Goal: Information Seeking & Learning: Learn about a topic

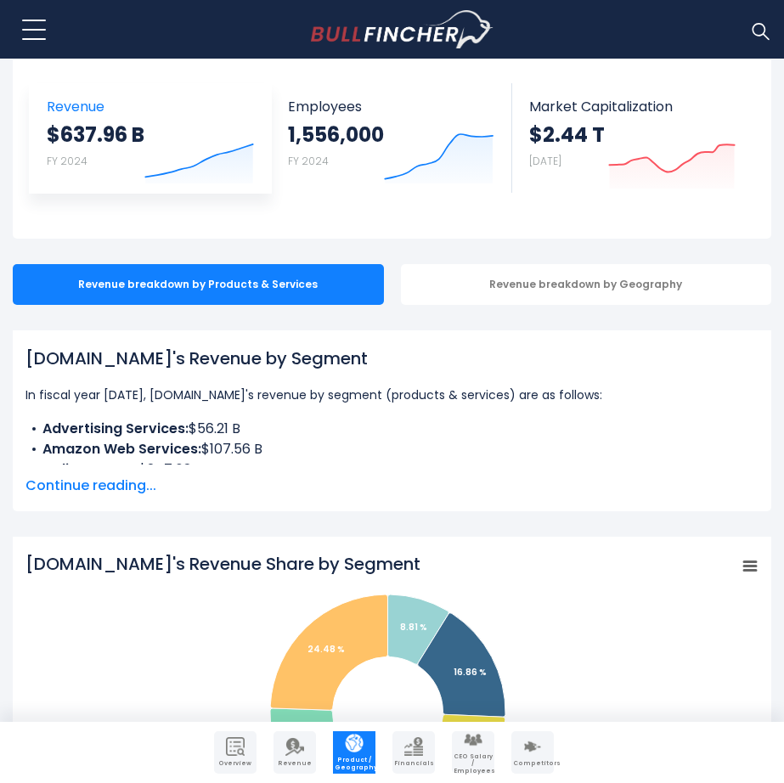
scroll to position [149, 0]
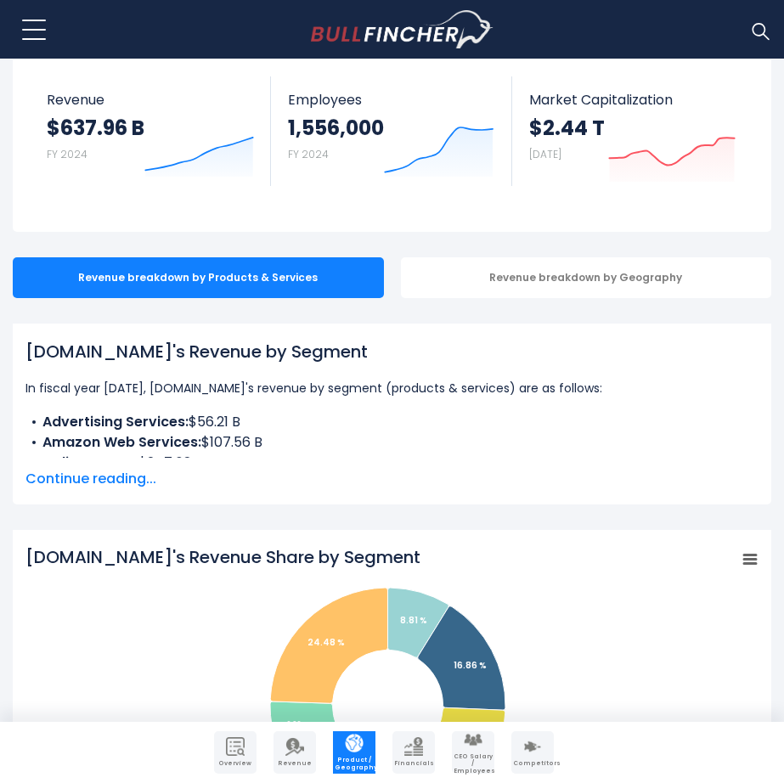
click at [133, 471] on span "Continue reading..." at bounding box center [391, 479] width 733 height 20
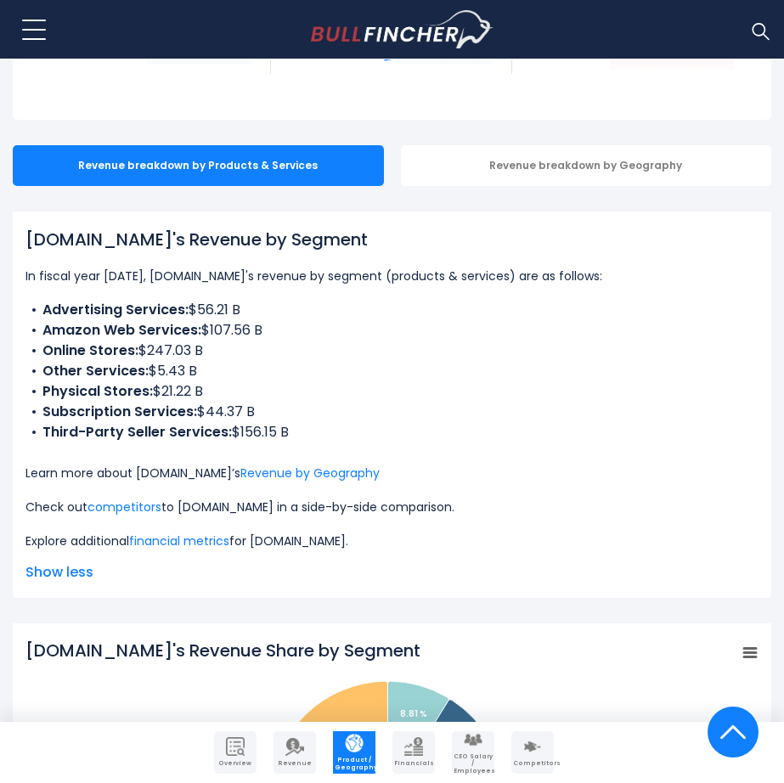
scroll to position [260, 0]
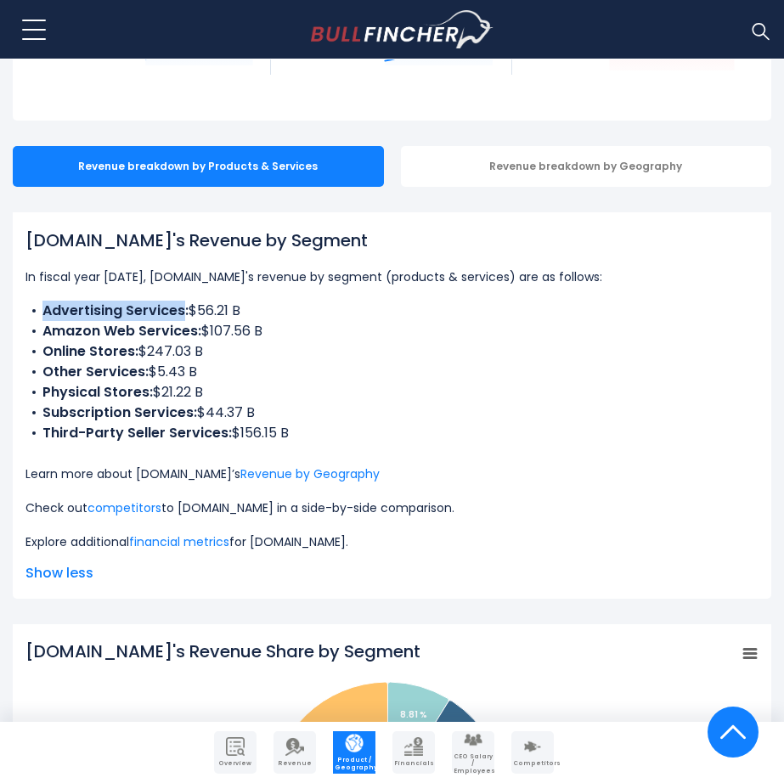
drag, startPoint x: 44, startPoint y: 309, endPoint x: 183, endPoint y: 308, distance: 138.5
click at [183, 308] on b "Advertising Services:" at bounding box center [115, 311] width 146 height 20
copy b "Advertising Services"
drag, startPoint x: 44, startPoint y: 332, endPoint x: 199, endPoint y: 335, distance: 154.6
click at [199, 335] on li "Amazon Web Services: $107.56 B" at bounding box center [391, 331] width 733 height 20
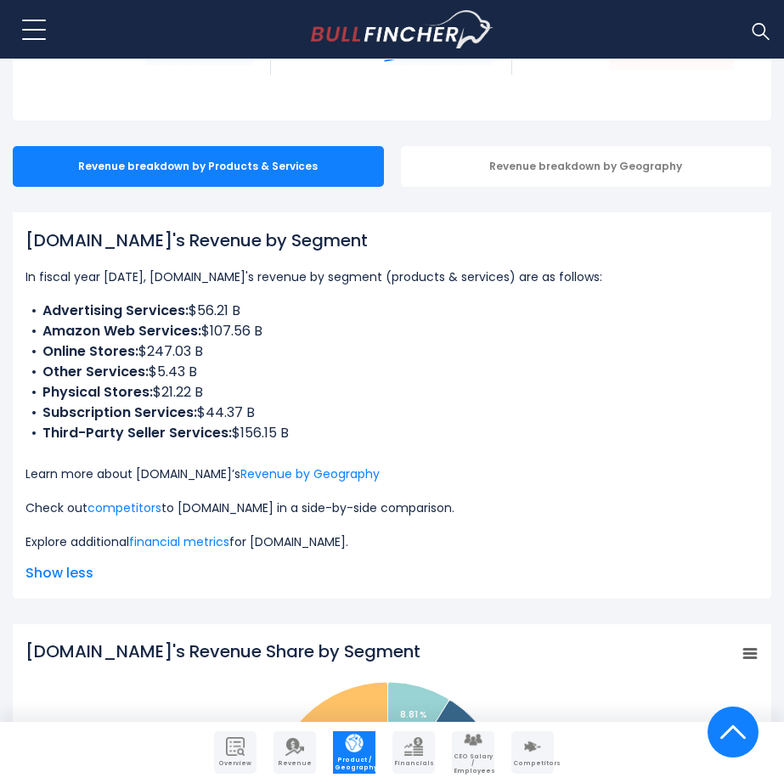
click at [198, 341] on li "Online Stores: $247.03 B" at bounding box center [391, 351] width 733 height 20
drag, startPoint x: 195, startPoint y: 336, endPoint x: 39, endPoint y: 337, distance: 156.3
click at [39, 337] on li "Amazon Web Services: $107.56 B" at bounding box center [391, 331] width 733 height 20
copy b "Amazon Web Services"
drag, startPoint x: 44, startPoint y: 351, endPoint x: 132, endPoint y: 352, distance: 87.5
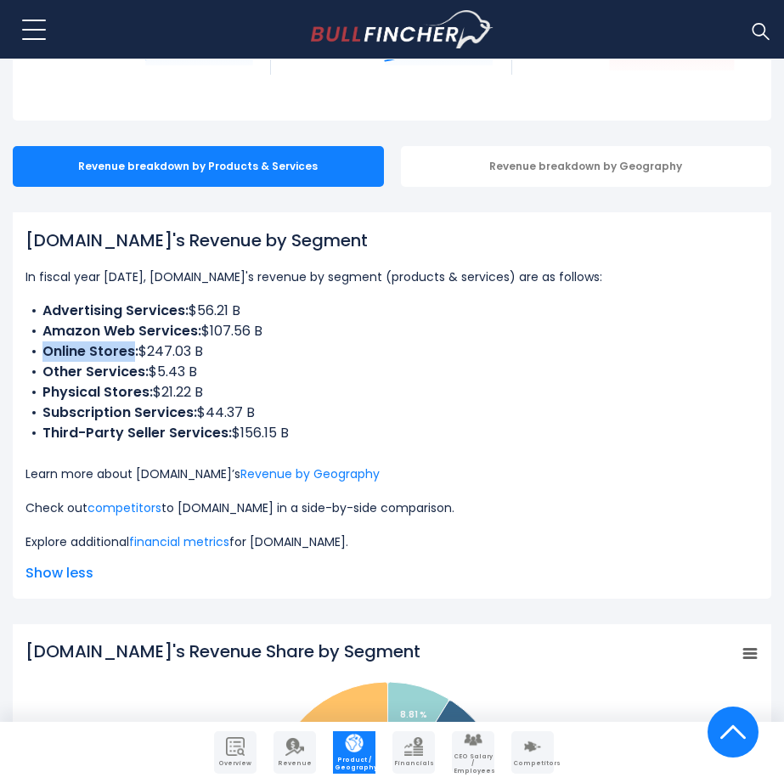
click at [132, 352] on b "Online Stores:" at bounding box center [90, 351] width 96 height 20
copy b "Online Stores"
drag, startPoint x: 44, startPoint y: 370, endPoint x: 141, endPoint y: 370, distance: 96.8
click at [141, 370] on b "Other Services:" at bounding box center [95, 372] width 106 height 20
copy b "Other Services"
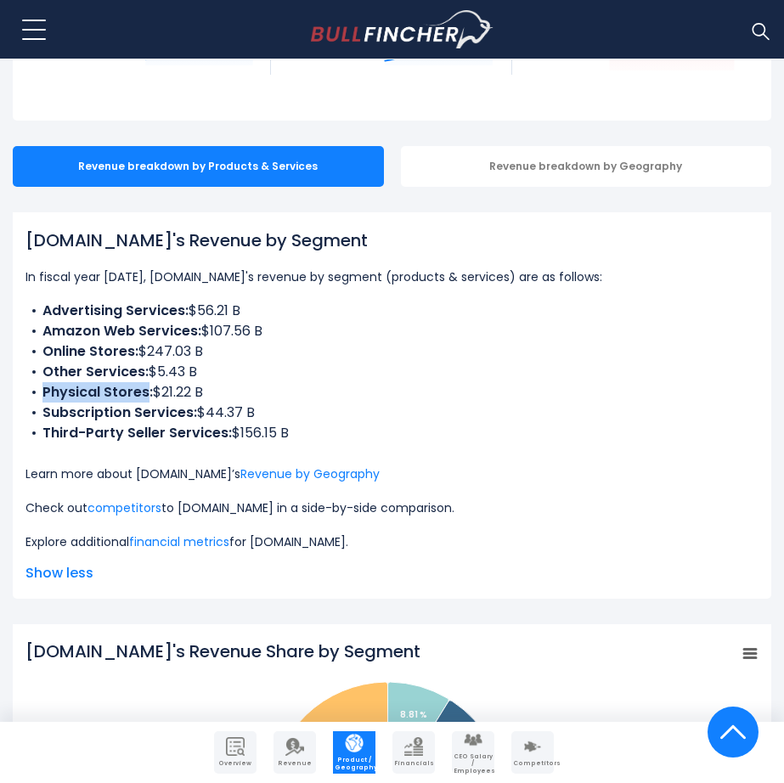
drag, startPoint x: 42, startPoint y: 392, endPoint x: 146, endPoint y: 395, distance: 104.5
click at [146, 395] on b "Physical Stores:" at bounding box center [97, 392] width 110 height 20
copy b "Physical Stores"
drag, startPoint x: 45, startPoint y: 410, endPoint x: 189, endPoint y: 411, distance: 143.6
click at [189, 411] on b "Subscription Services:" at bounding box center [119, 413] width 155 height 20
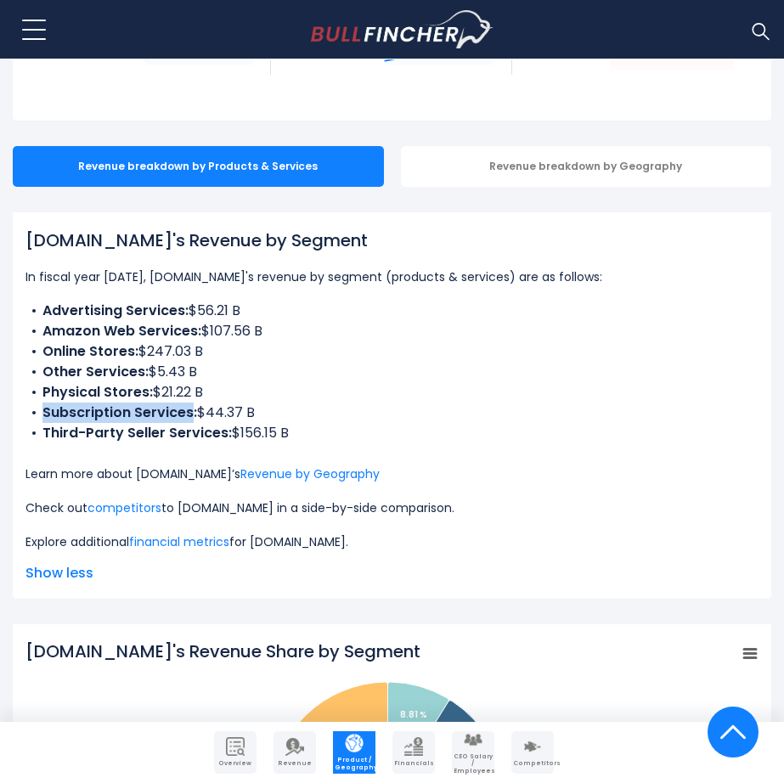
copy b "Subscription Services"
drag, startPoint x: 42, startPoint y: 433, endPoint x: 226, endPoint y: 435, distance: 184.3
click at [226, 435] on b "Third-Party Seller Services:" at bounding box center [136, 433] width 189 height 20
copy b "Third-Party Seller Services"
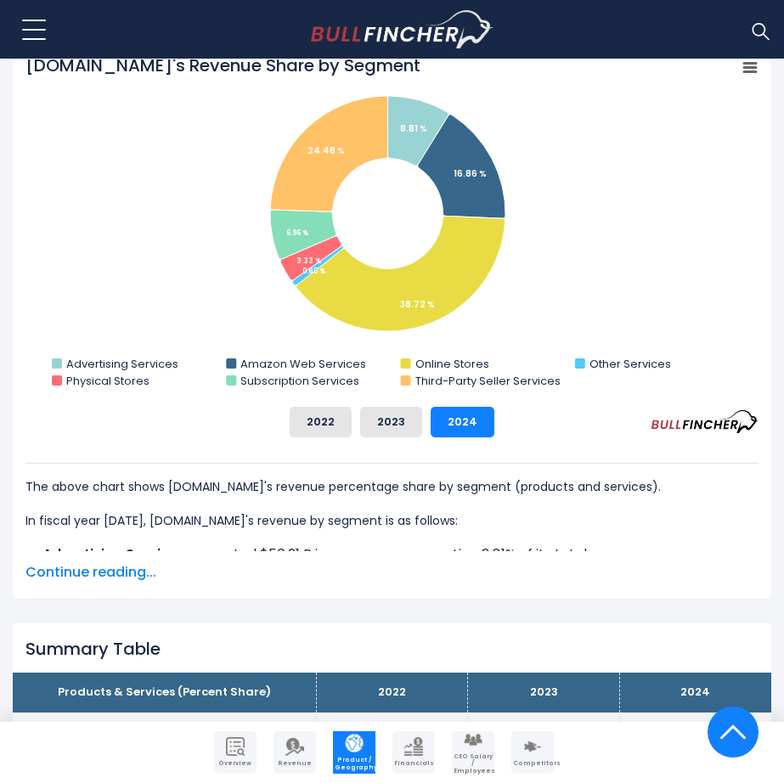
scroll to position [847, 0]
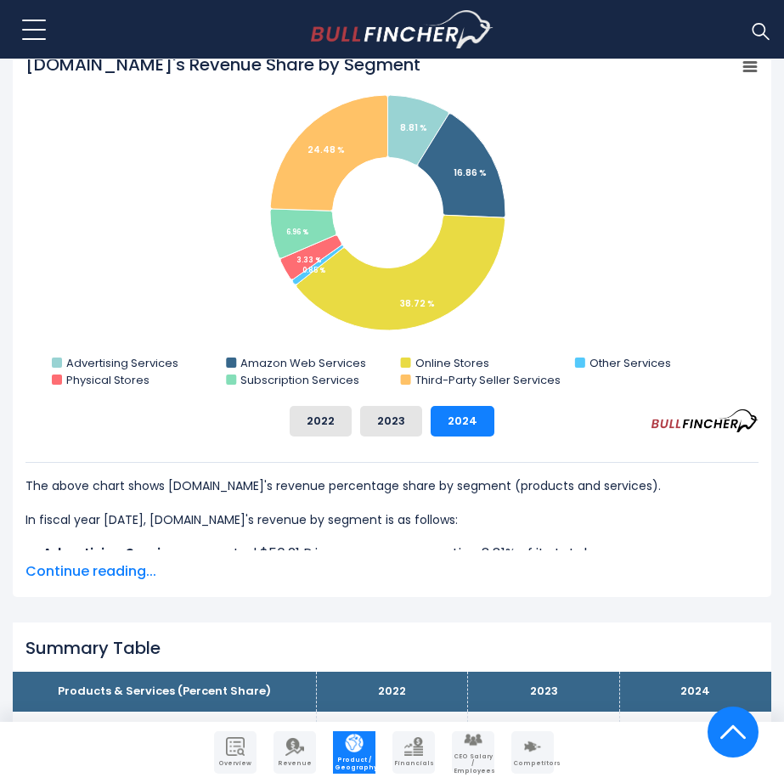
click at [107, 565] on span "Continue reading..." at bounding box center [391, 572] width 733 height 20
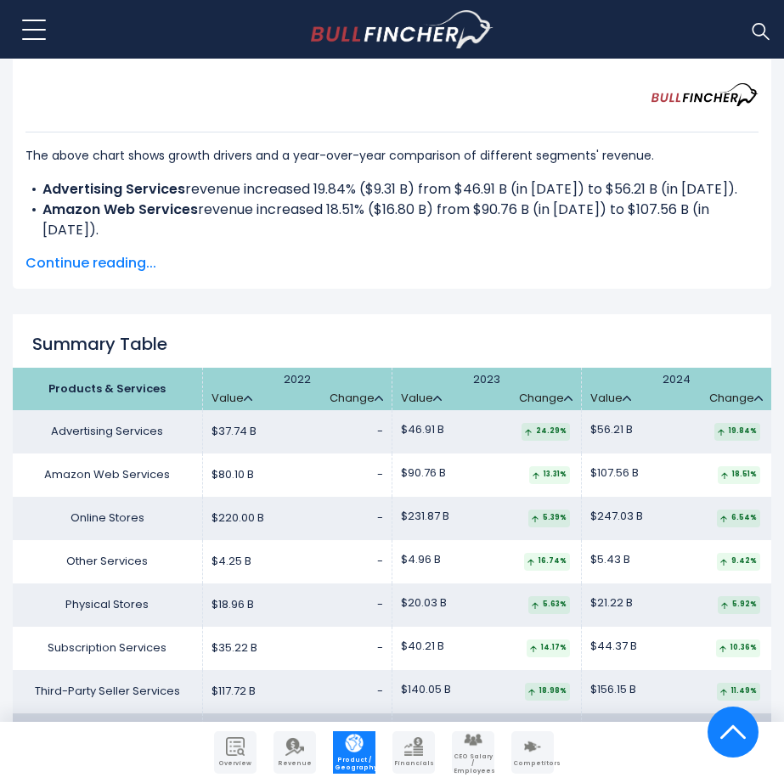
scroll to position [3075, 0]
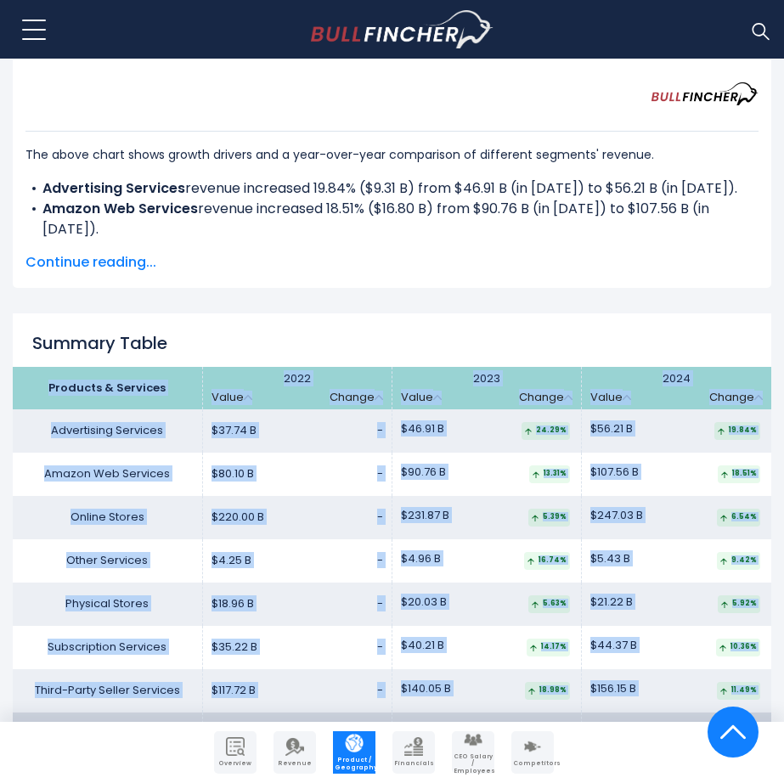
drag, startPoint x: 51, startPoint y: 346, endPoint x: 718, endPoint y: 691, distance: 750.8
click at [718, 691] on table "Products & Services 2022 Value Change 2023" at bounding box center [392, 561] width 759 height 389
copy table "Products & Services 2022 Value Change 2023 Value Change 2024 Value Change Adver…"
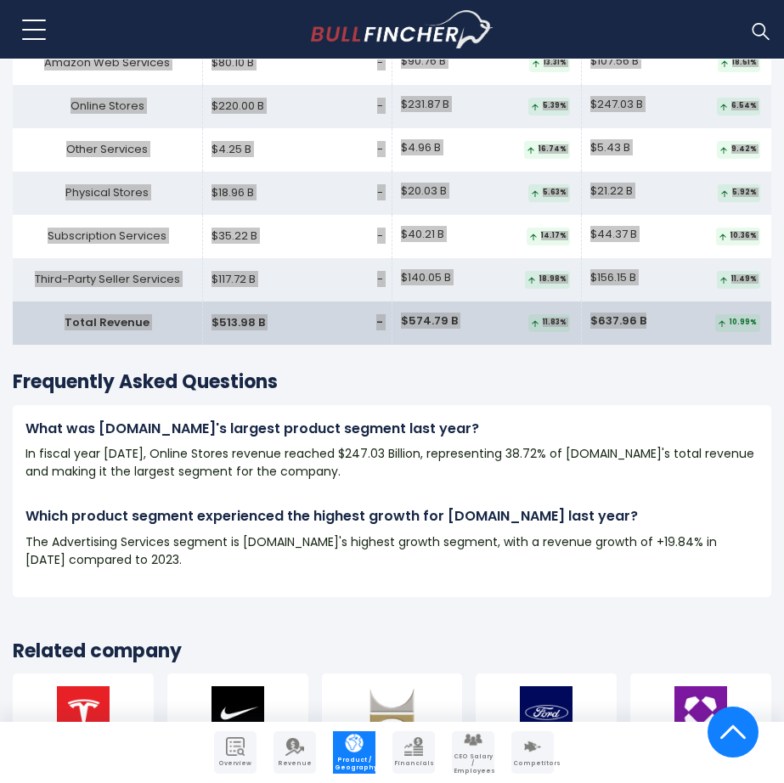
scroll to position [3446, 0]
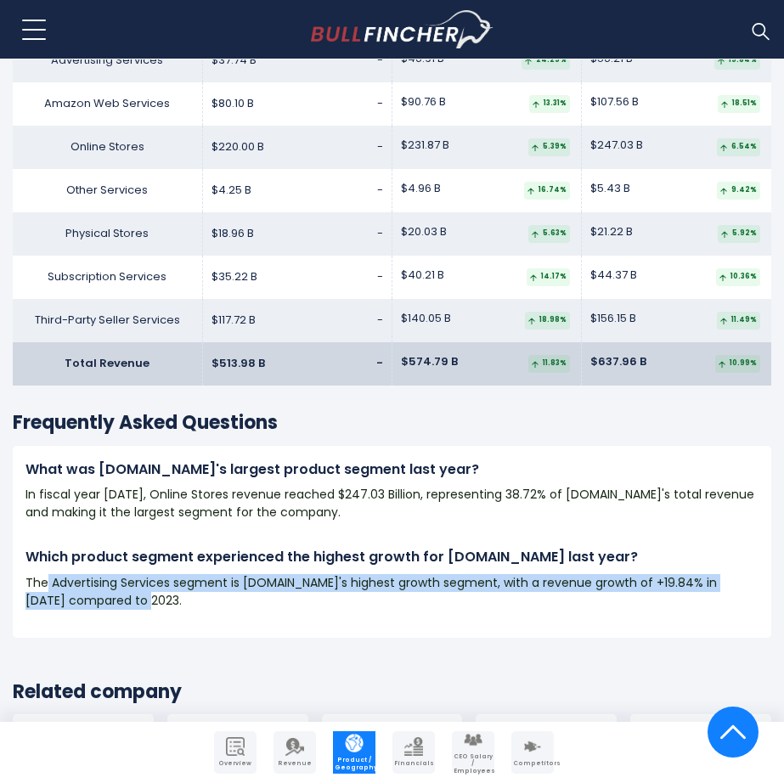
drag, startPoint x: 46, startPoint y: 535, endPoint x: 729, endPoint y: 578, distance: 684.3
click at [729, 578] on div "What was Amazon.com's largest product segment last year? In fiscal year 2024, O…" at bounding box center [392, 542] width 759 height 192
copy p "Advertising Services segment is Amazon.com's highest growth segment, with a rev…"
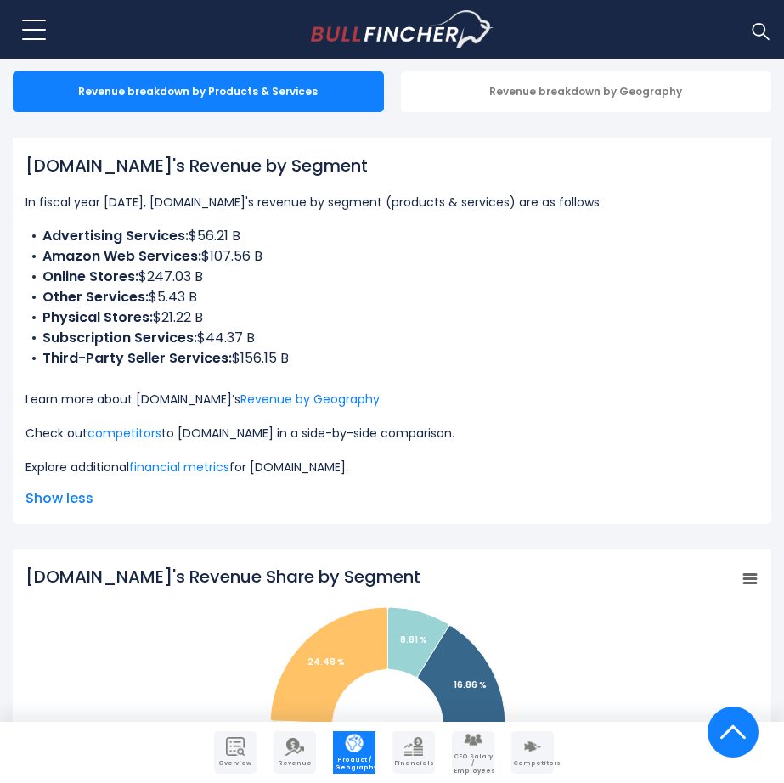
scroll to position [338, 0]
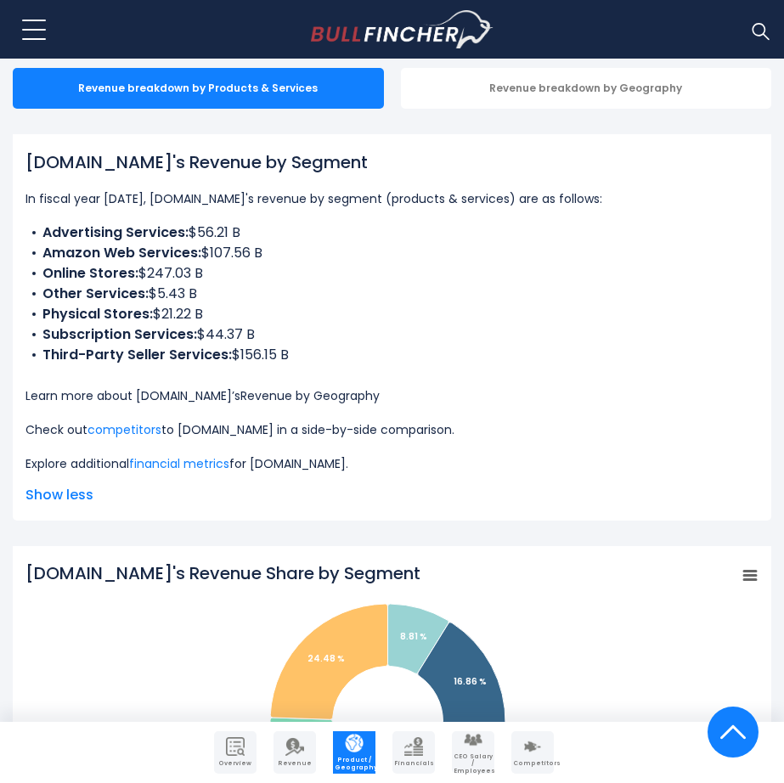
click at [248, 392] on link "Revenue by Geography" at bounding box center [309, 395] width 139 height 17
click at [279, 395] on link "Revenue by Geography" at bounding box center [309, 395] width 139 height 17
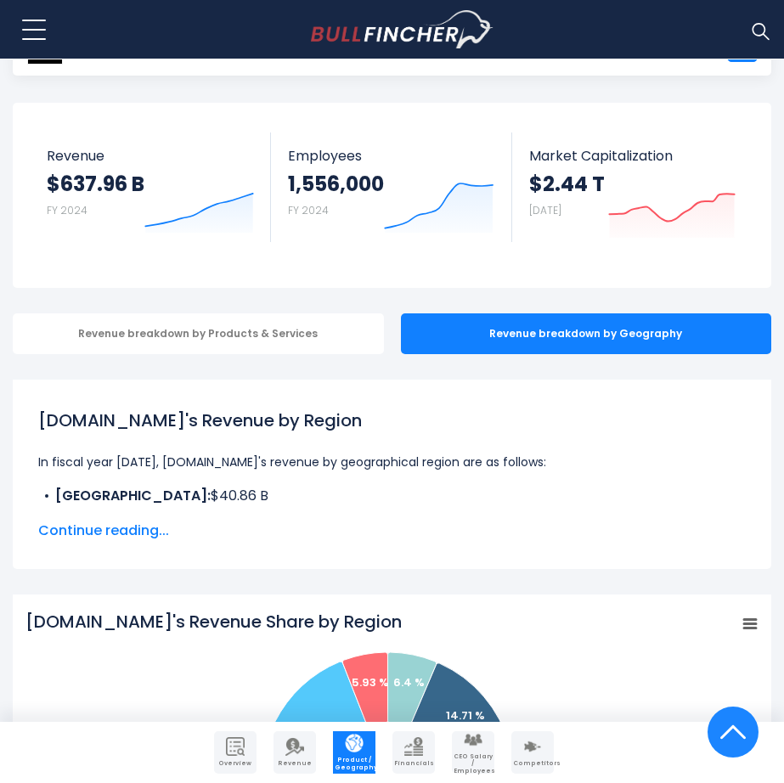
scroll to position [15, 0]
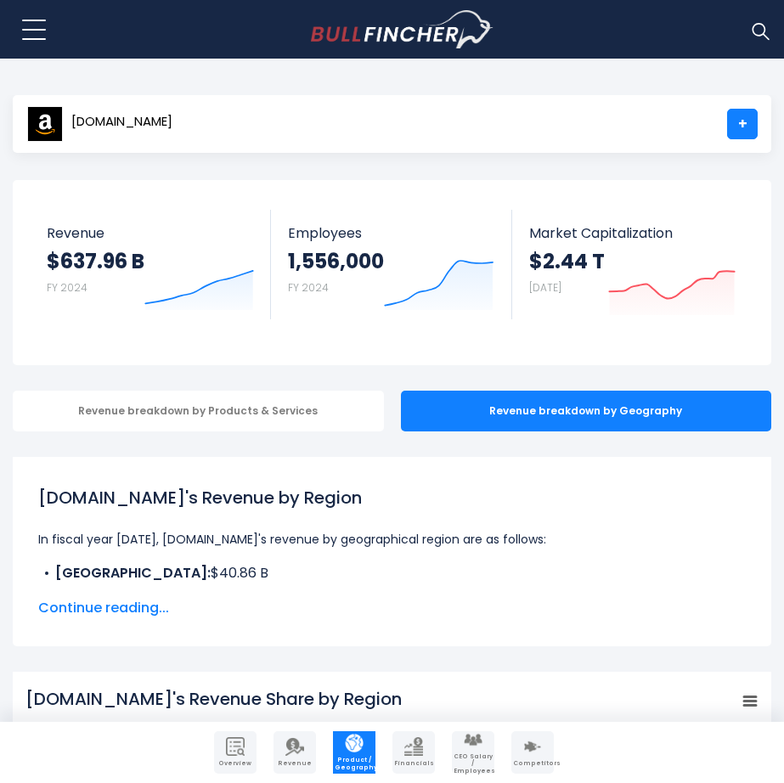
click at [122, 601] on span "Continue reading..." at bounding box center [392, 608] width 708 height 20
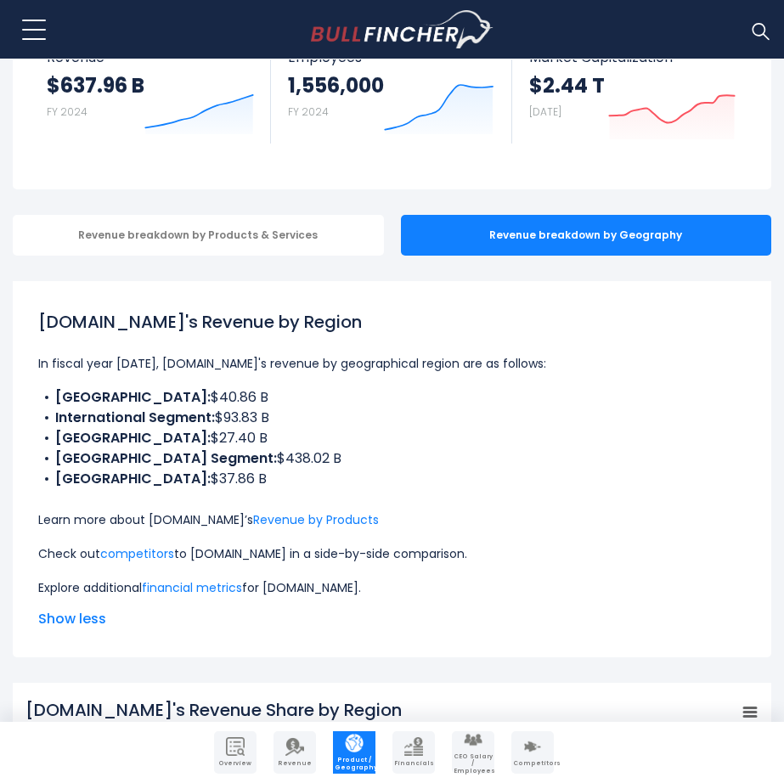
scroll to position [198, 0]
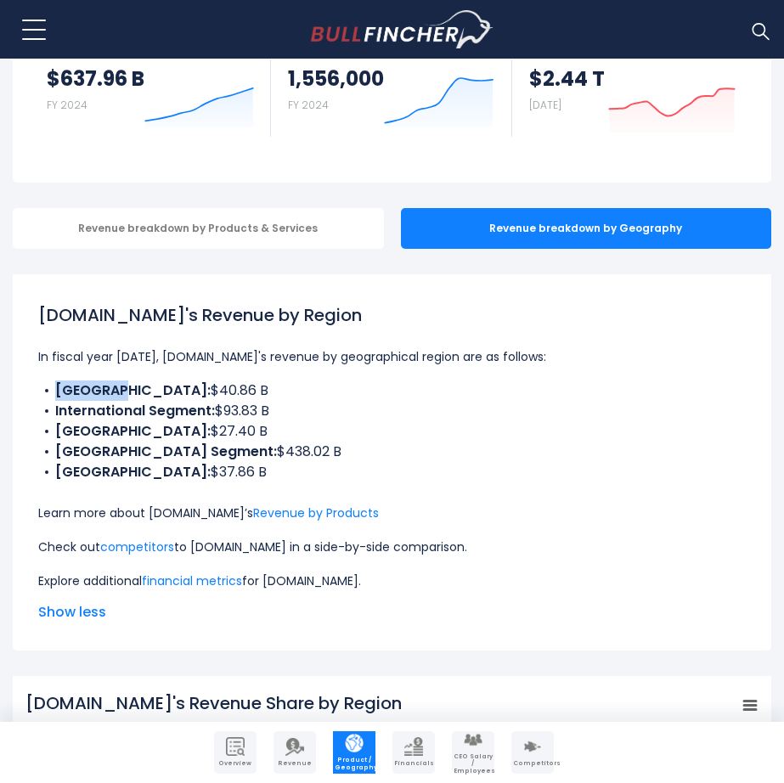
drag, startPoint x: 55, startPoint y: 393, endPoint x: 125, endPoint y: 393, distance: 69.7
click at [125, 393] on li "[GEOGRAPHIC_DATA]: $40.86 B" at bounding box center [392, 391] width 708 height 20
copy b "[GEOGRAPHIC_DATA]:"
drag, startPoint x: 55, startPoint y: 410, endPoint x: 212, endPoint y: 415, distance: 157.2
click at [212, 415] on b "International Segment:" at bounding box center [135, 411] width 160 height 20
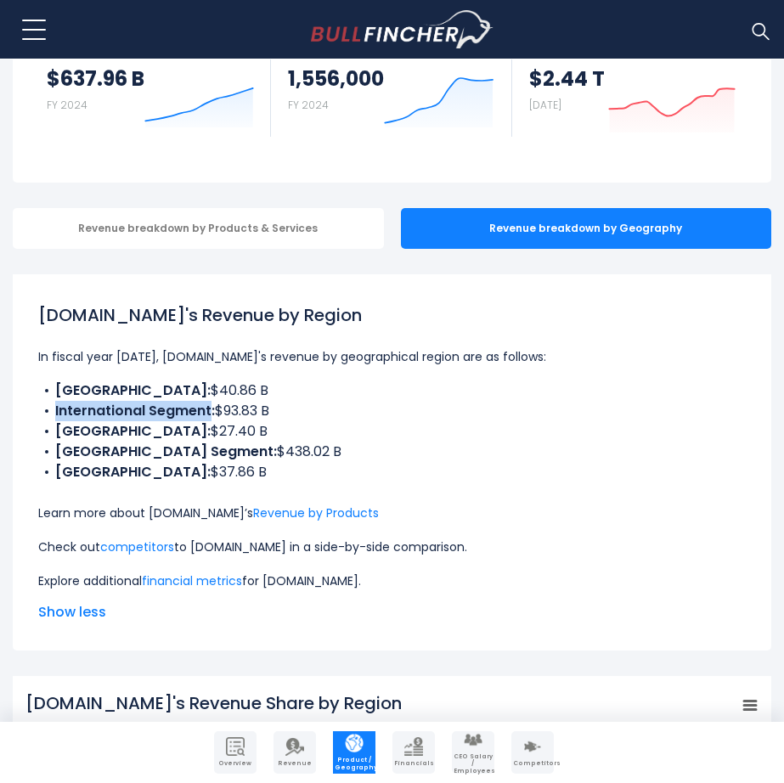
copy b "International Segment"
drag, startPoint x: 59, startPoint y: 432, endPoint x: 100, endPoint y: 435, distance: 40.9
click at [100, 435] on b "[GEOGRAPHIC_DATA]:" at bounding box center [132, 431] width 155 height 20
drag, startPoint x: 55, startPoint y: 434, endPoint x: 97, endPoint y: 435, distance: 41.6
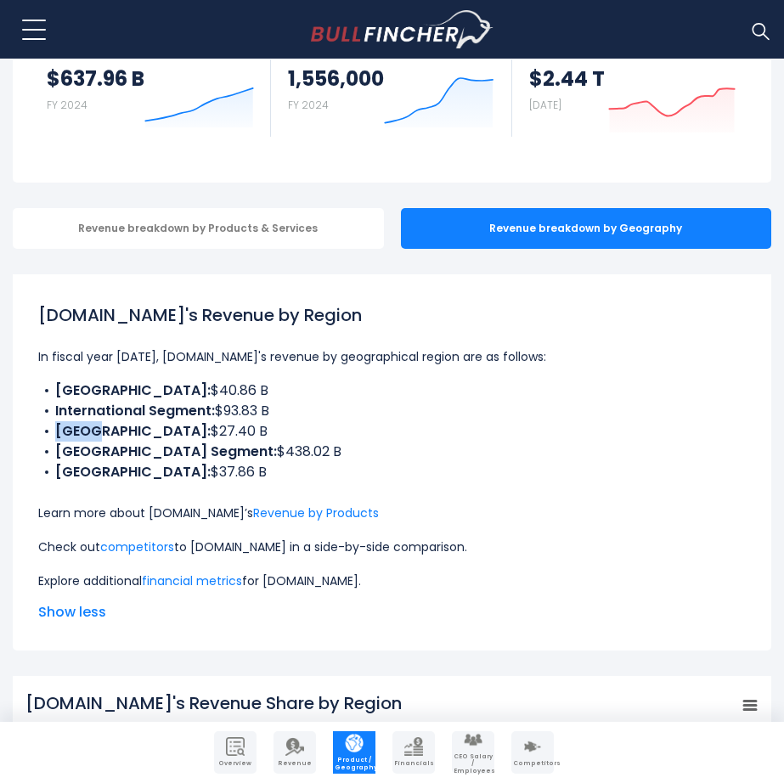
click at [97, 435] on b "[GEOGRAPHIC_DATA]:" at bounding box center [132, 431] width 155 height 20
copy b "[GEOGRAPHIC_DATA]"
drag, startPoint x: 56, startPoint y: 452, endPoint x: 222, endPoint y: 455, distance: 165.7
click at [222, 455] on b "[GEOGRAPHIC_DATA] Segment:" at bounding box center [166, 452] width 222 height 20
copy b "[GEOGRAPHIC_DATA] Segment"
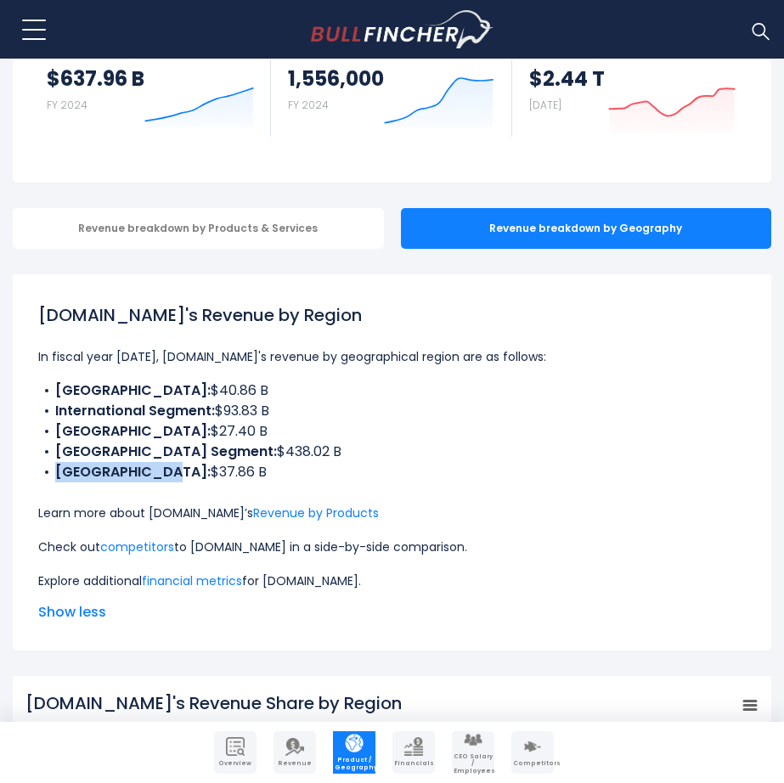
drag, startPoint x: 52, startPoint y: 466, endPoint x: 174, endPoint y: 474, distance: 122.6
click at [174, 474] on li "UNITED KINGDOM: $37.86 B" at bounding box center [392, 472] width 708 height 20
copy b "[GEOGRAPHIC_DATA]"
